Goal: Find contact information: Find contact information

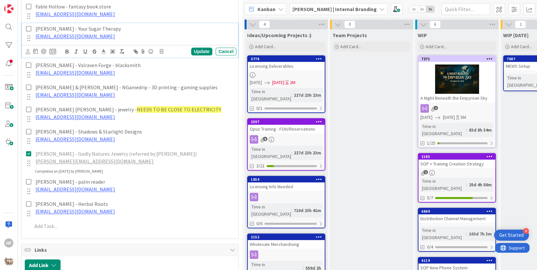
scroll to position [648, 0]
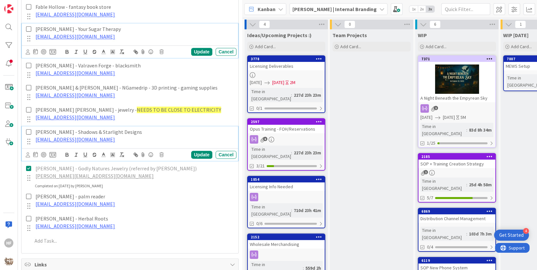
drag, startPoint x: 140, startPoint y: 129, endPoint x: 33, endPoint y: 124, distance: 107.2
click at [33, 126] on div "[PERSON_NAME] - Shadows & Starlight Designs [EMAIL_ADDRESS][DOMAIN_NAME]" at bounding box center [135, 135] width 204 height 19
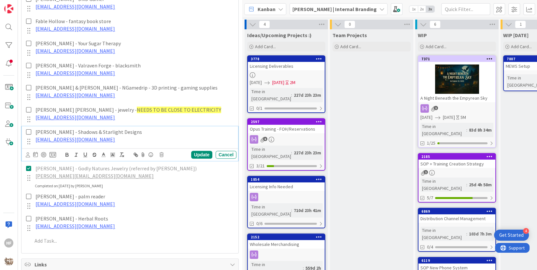
copy p "[PERSON_NAME] - Shadows & Starlight Designs"
click at [165, 172] on p "[PERSON_NAME][EMAIL_ADDRESS][DOMAIN_NAME]" at bounding box center [134, 175] width 198 height 7
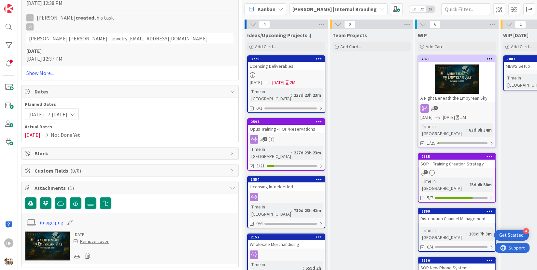
scroll to position [1240, 0]
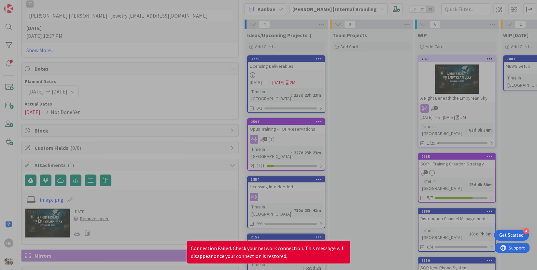
click at [387, 134] on div "Team Projects Add Card..." at bounding box center [371, 207] width 83 height 357
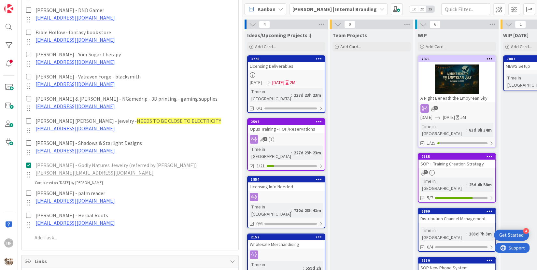
scroll to position [630, 0]
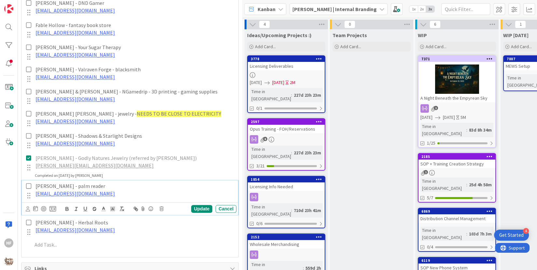
drag, startPoint x: 108, startPoint y: 183, endPoint x: 35, endPoint y: 185, distance: 72.7
click at [35, 185] on div "[PERSON_NAME] - palm reader [EMAIL_ADDRESS][DOMAIN_NAME]" at bounding box center [135, 189] width 204 height 19
copy p "[PERSON_NAME] - palm reader"
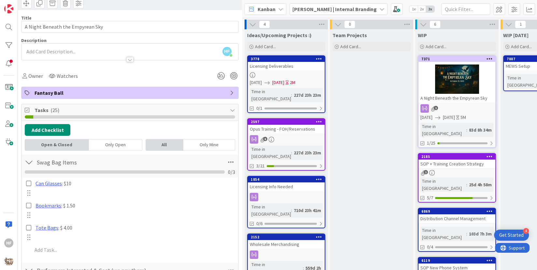
scroll to position [32, 0]
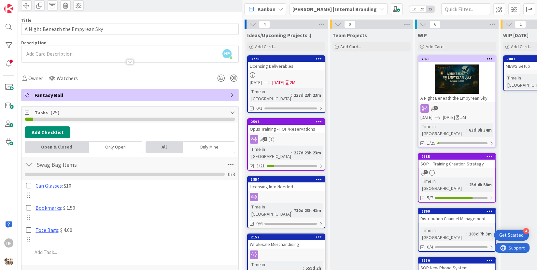
click at [306, 10] on b "[PERSON_NAME] | Internal Branding" at bounding box center [334, 9] width 84 height 7
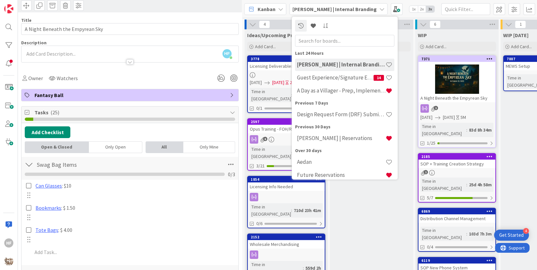
scroll to position [0, 0]
click at [324, 96] on div "A Day as a Villager - Prep, Implement and Execute" at bounding box center [344, 91] width 99 height 12
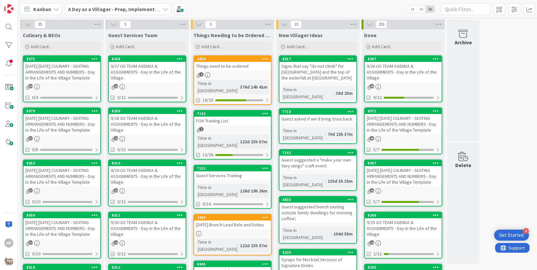
click at [66, 126] on div "[DATE] [DATE] CULINARY - SEATING ARRANGEMENTS AND NUMBERS - Day in the Life of …" at bounding box center [61, 124] width 77 height 20
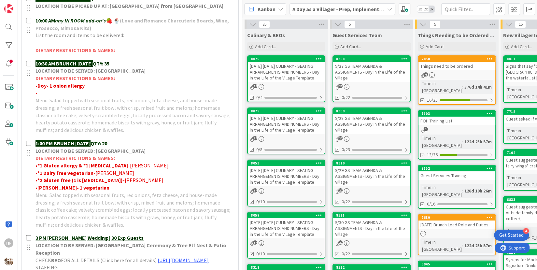
scroll to position [235, 0]
click at [305, 9] on b "A Day as a Villager - Prep, Implement and Execute" at bounding box center [350, 9] width 116 height 7
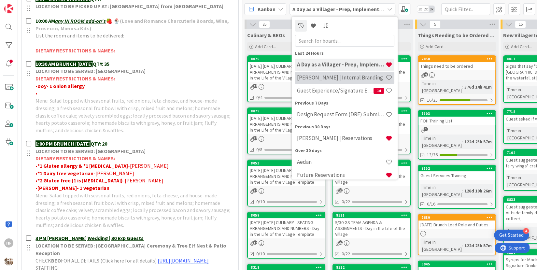
click at [310, 80] on h4 "[PERSON_NAME] | Internal Branding" at bounding box center [341, 77] width 89 height 7
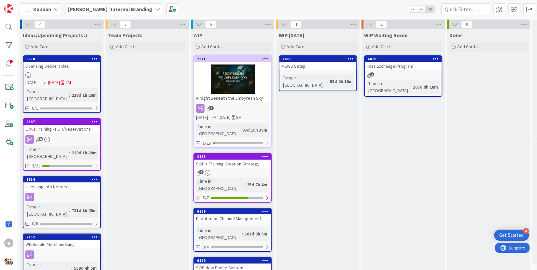
click at [218, 89] on div at bounding box center [232, 78] width 77 height 29
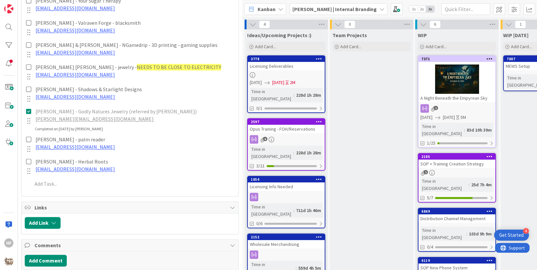
scroll to position [676, 0]
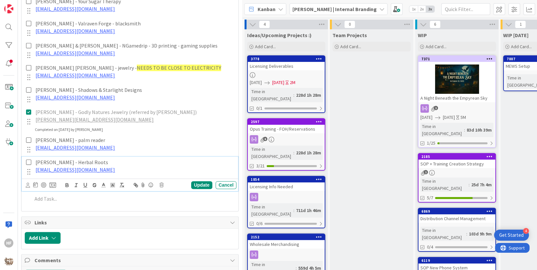
drag, startPoint x: 107, startPoint y: 162, endPoint x: 36, endPoint y: 161, distance: 71.0
click at [36, 161] on p "[PERSON_NAME] - Herbal Roots" at bounding box center [134, 162] width 198 height 7
copy p "[PERSON_NAME] - Herbal Roots"
